Goal: Task Accomplishment & Management: Manage account settings

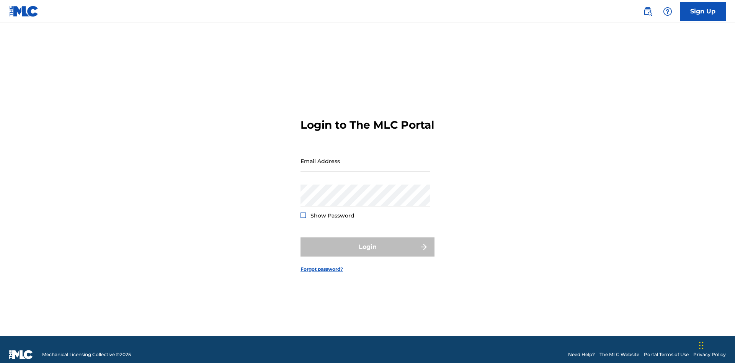
scroll to position [10, 0]
click at [365, 157] on input "Email Address" at bounding box center [364, 161] width 129 height 22
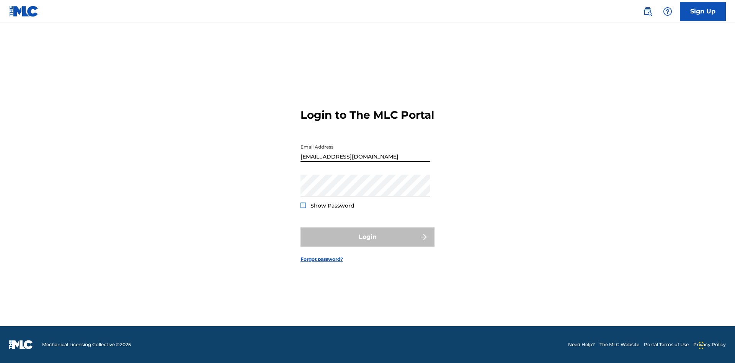
type input "[EMAIL_ADDRESS][DOMAIN_NAME]"
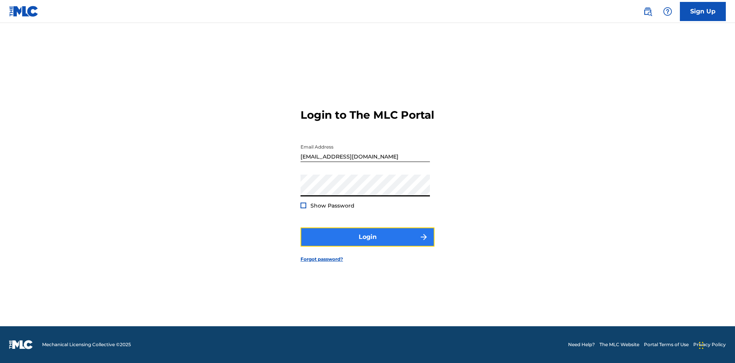
click at [367, 243] on button "Login" at bounding box center [367, 236] width 134 height 19
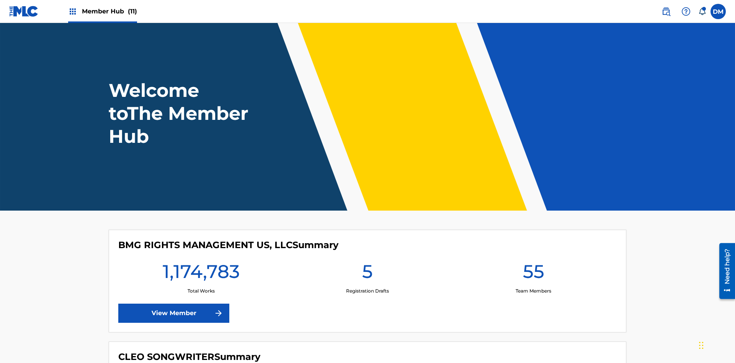
scroll to position [33, 0]
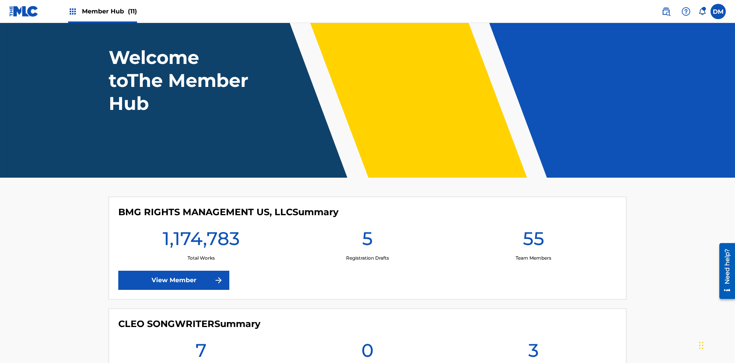
click at [109, 11] on span "Member Hub (11)" at bounding box center [109, 11] width 55 height 9
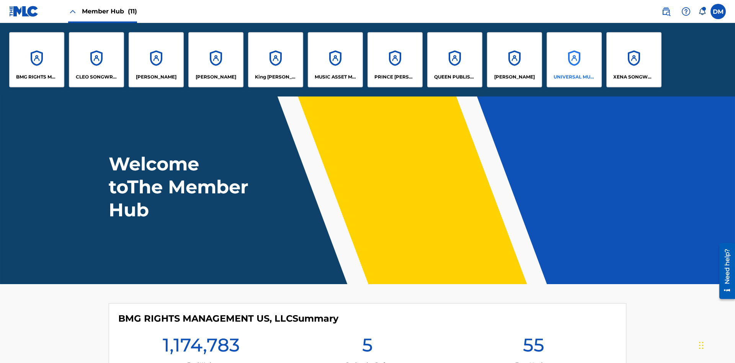
click at [574, 77] on p "UNIVERSAL MUSIC PUB GROUP" at bounding box center [574, 76] width 42 height 7
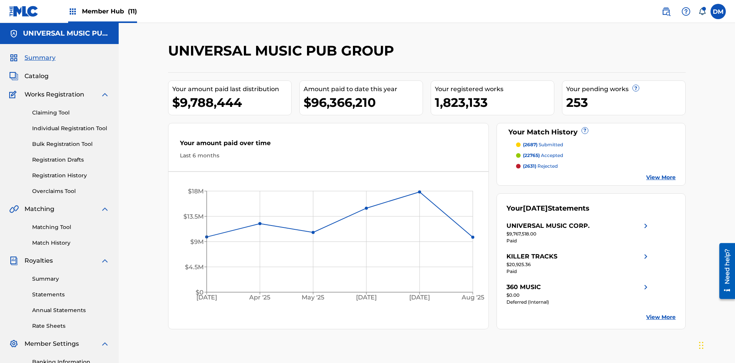
click at [39, 53] on span "Summary" at bounding box center [39, 57] width 31 height 9
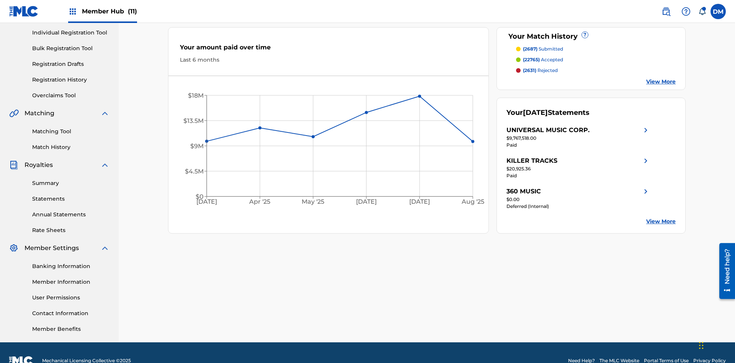
click at [530, 49] on span "(2687)" at bounding box center [530, 49] width 15 height 6
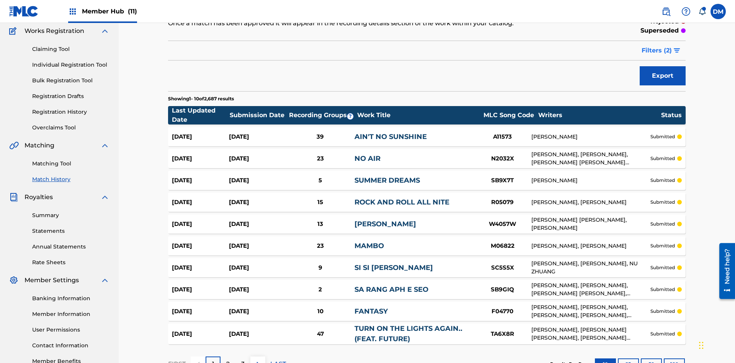
click at [657, 51] on span "Filters ( 2 )" at bounding box center [656, 50] width 30 height 9
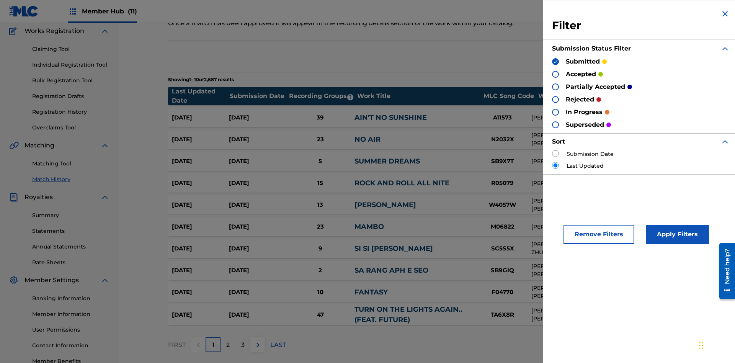
scroll to position [76, 0]
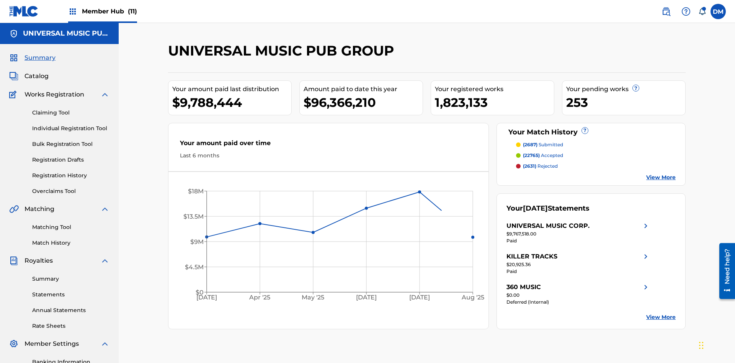
scroll to position [106, 0]
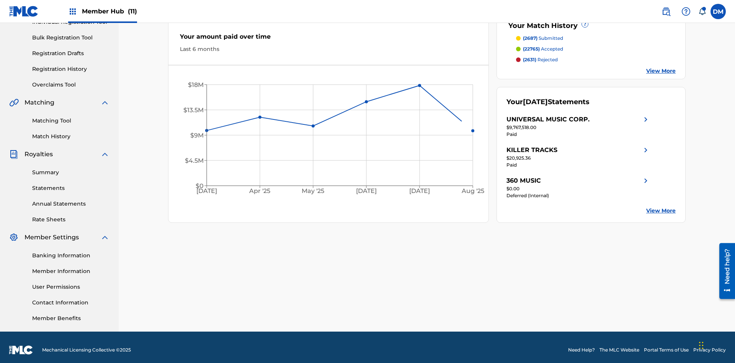
click at [531, 49] on span "(22765)" at bounding box center [531, 49] width 17 height 6
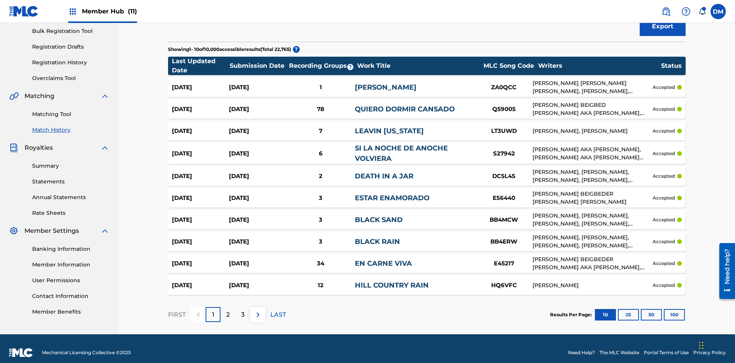
click at [657, 6] on span "Filters ( 2 )" at bounding box center [656, 1] width 30 height 9
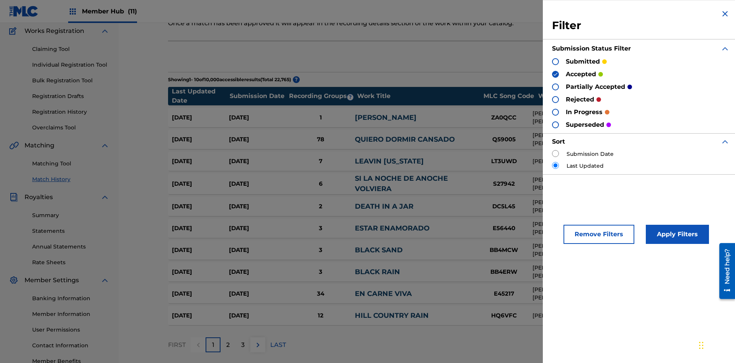
scroll to position [89, 0]
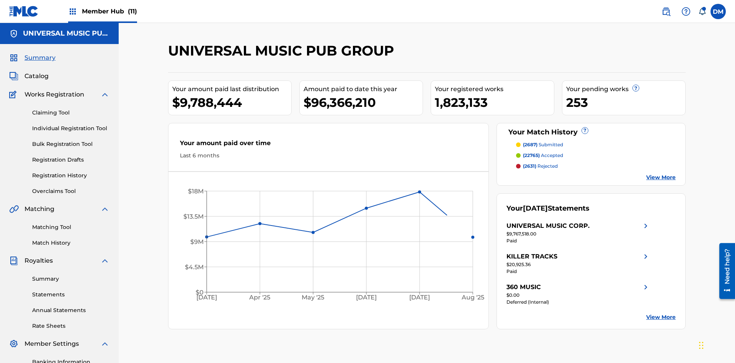
scroll to position [112, 0]
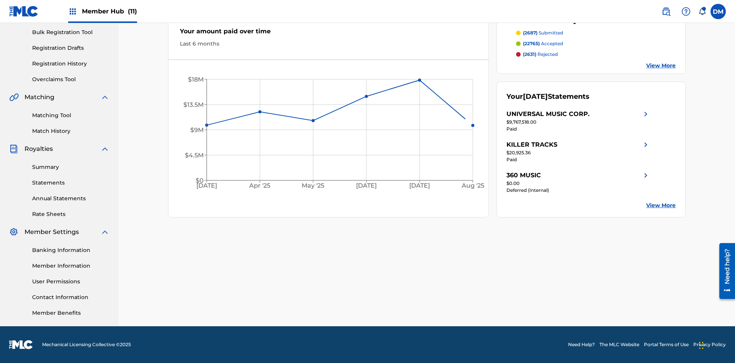
click at [529, 54] on span "(2631)" at bounding box center [529, 54] width 13 height 6
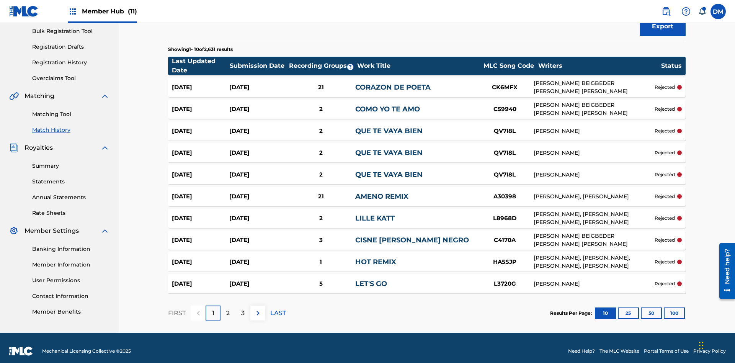
click at [657, 6] on span "Filters ( 2 )" at bounding box center [656, 1] width 30 height 9
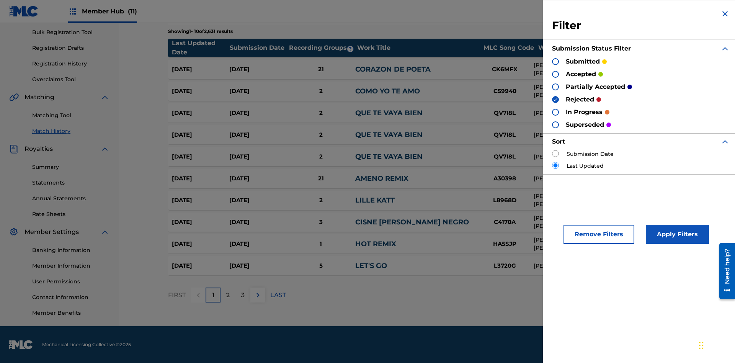
scroll to position [75, 0]
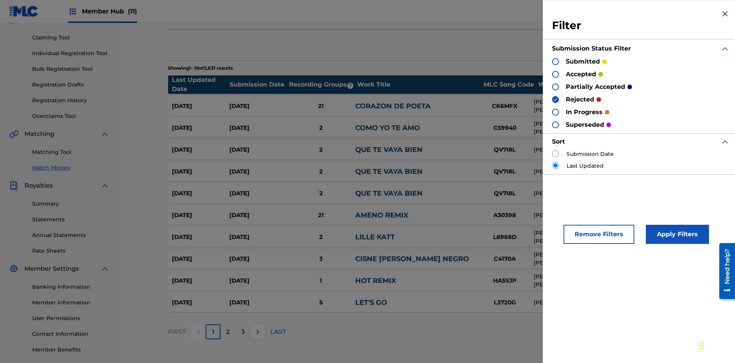
click at [725, 14] on img at bounding box center [724, 13] width 9 height 9
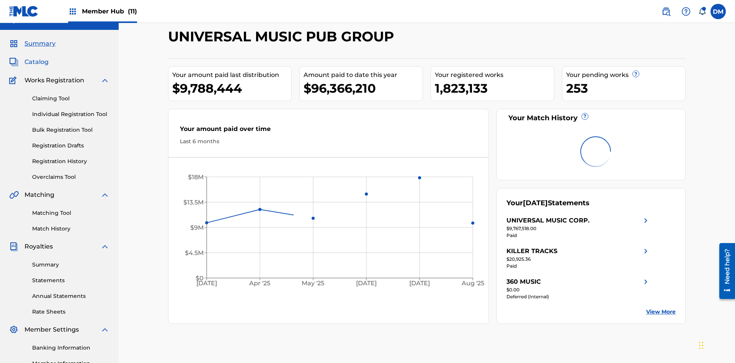
click at [36, 57] on span "Catalog" at bounding box center [36, 61] width 24 height 9
